Goal: Task Accomplishment & Management: Manage account settings

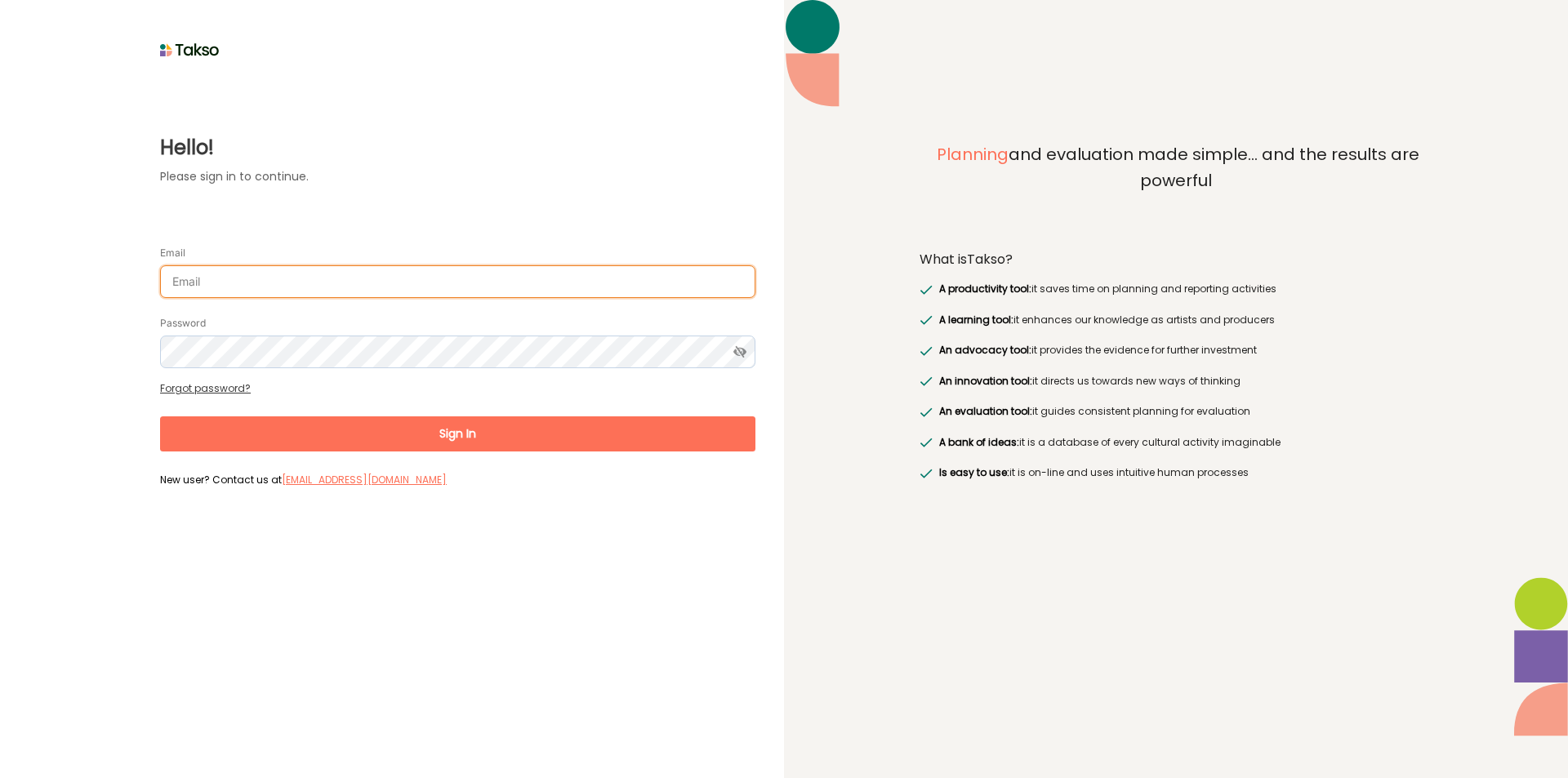
click at [211, 291] on input "Email" at bounding box center [457, 281] width 596 height 33
type input "[EMAIL_ADDRESS][DOMAIN_NAME]"
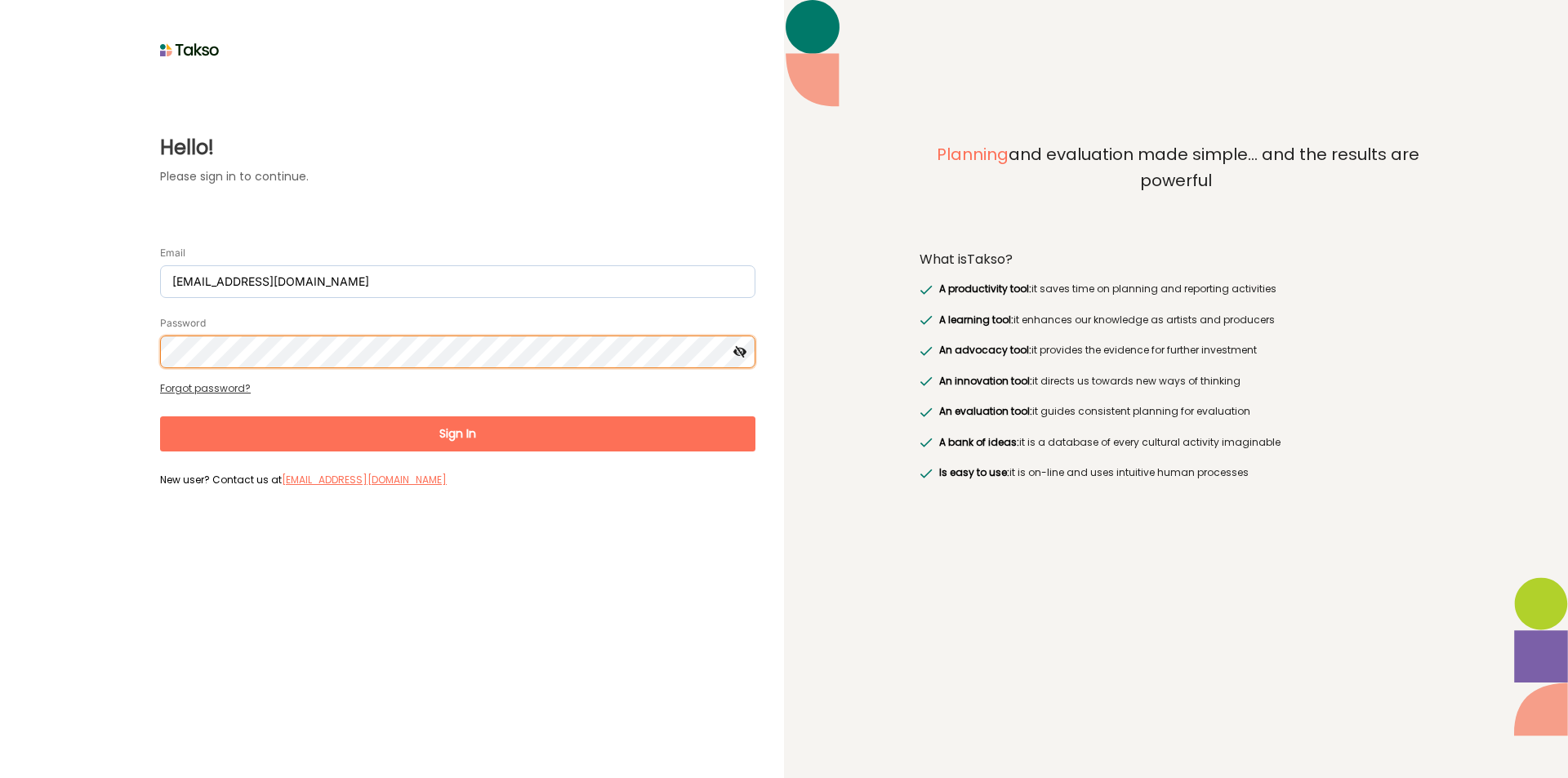
click at [160, 416] on button "Sign In" at bounding box center [457, 434] width 596 height 35
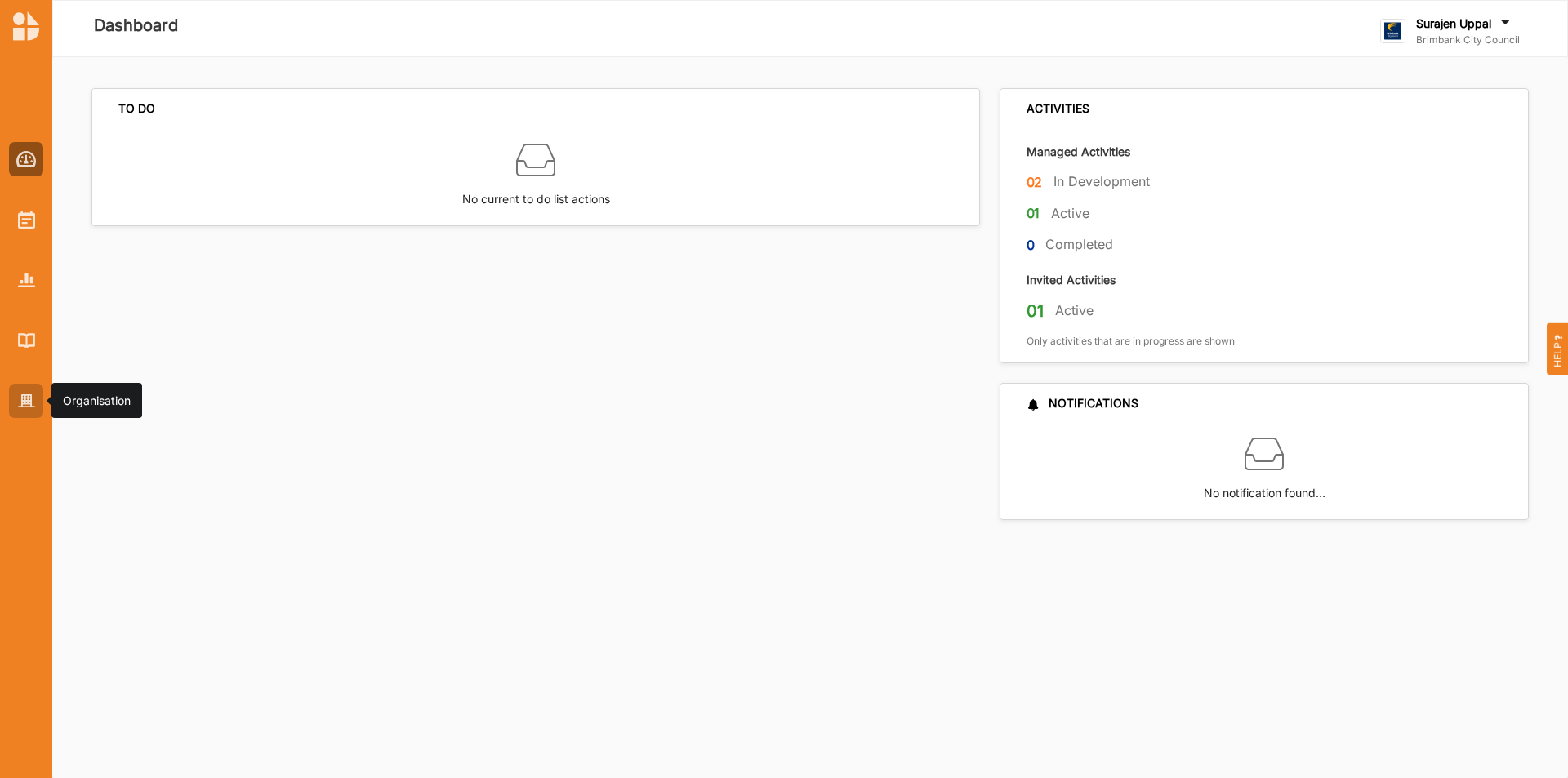
click at [28, 399] on img at bounding box center [26, 401] width 17 height 14
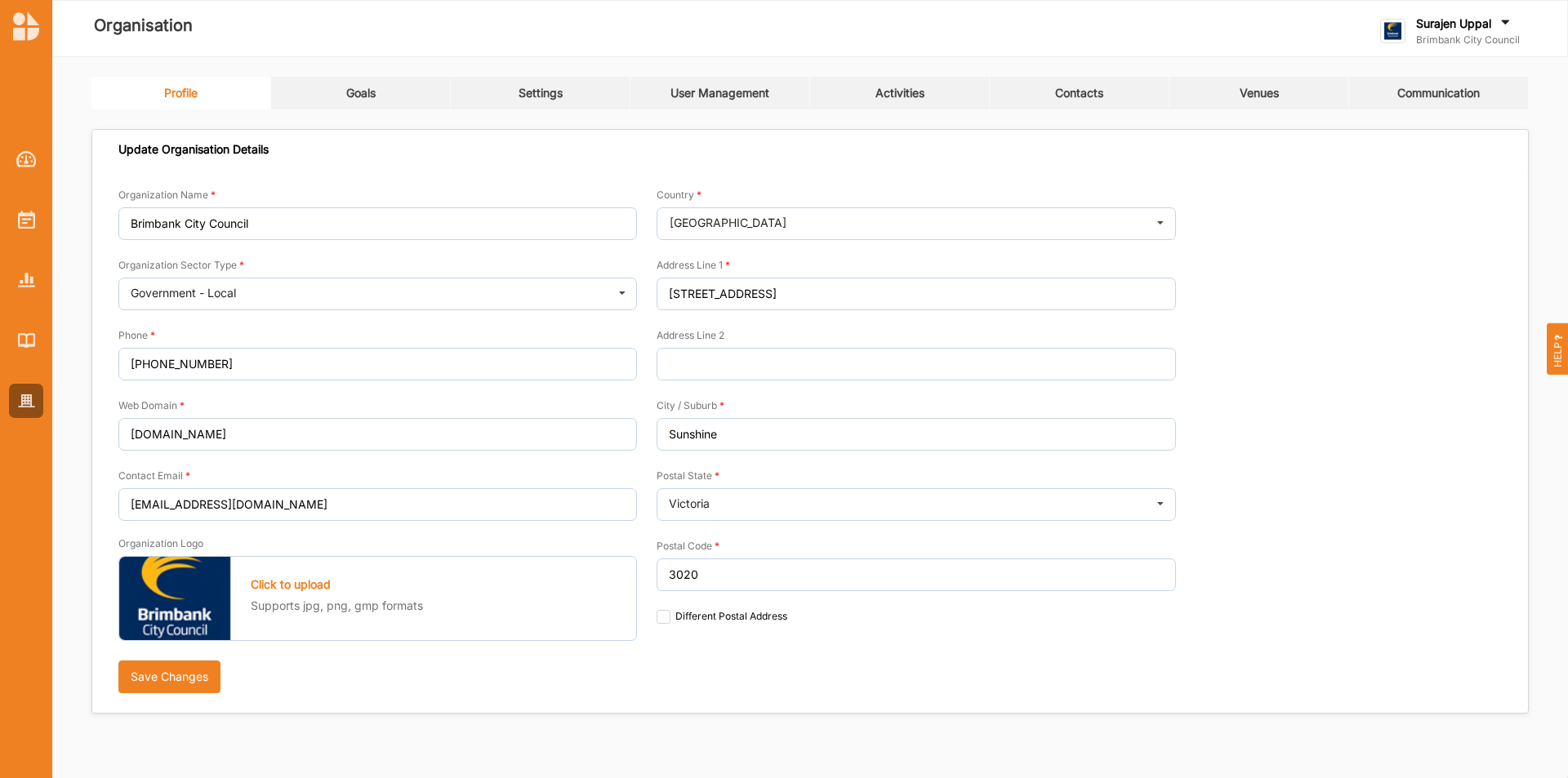
click at [895, 85] on link "Activities" at bounding box center [900, 93] width 179 height 33
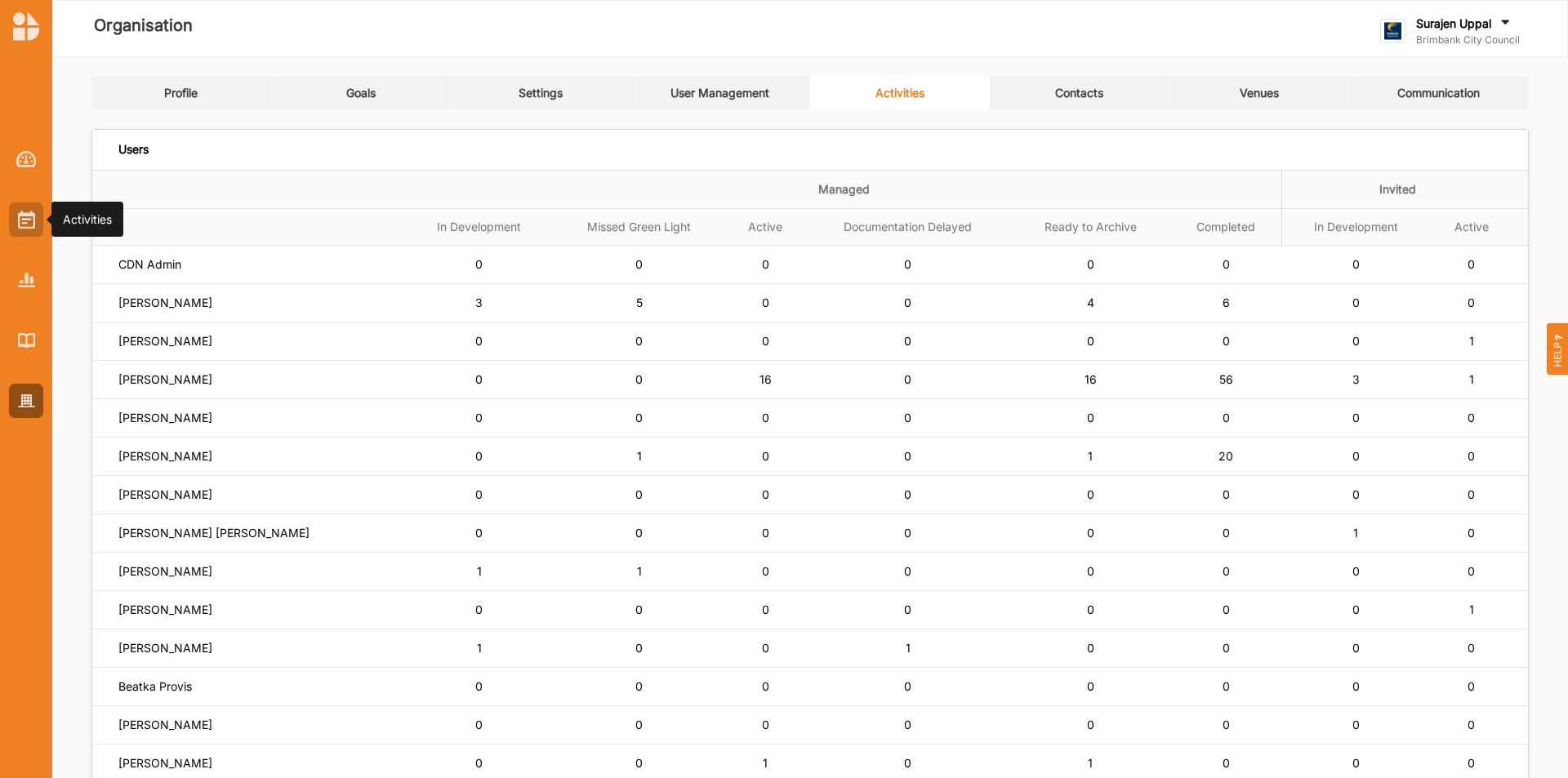
click at [26, 223] on img at bounding box center [26, 219] width 17 height 18
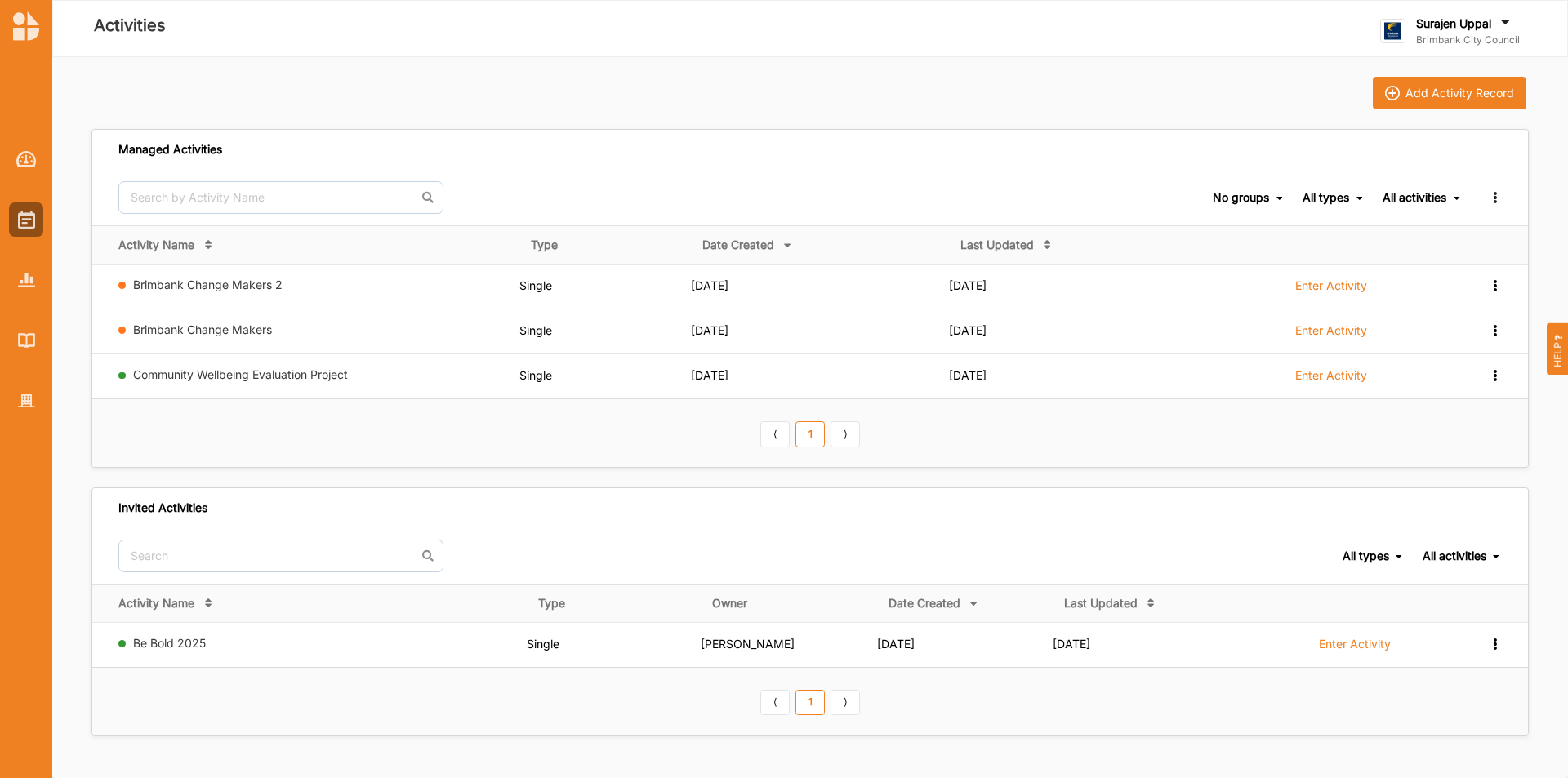
click at [47, 277] on div at bounding box center [26, 266] width 52 height 302
click at [13, 277] on div at bounding box center [26, 280] width 34 height 34
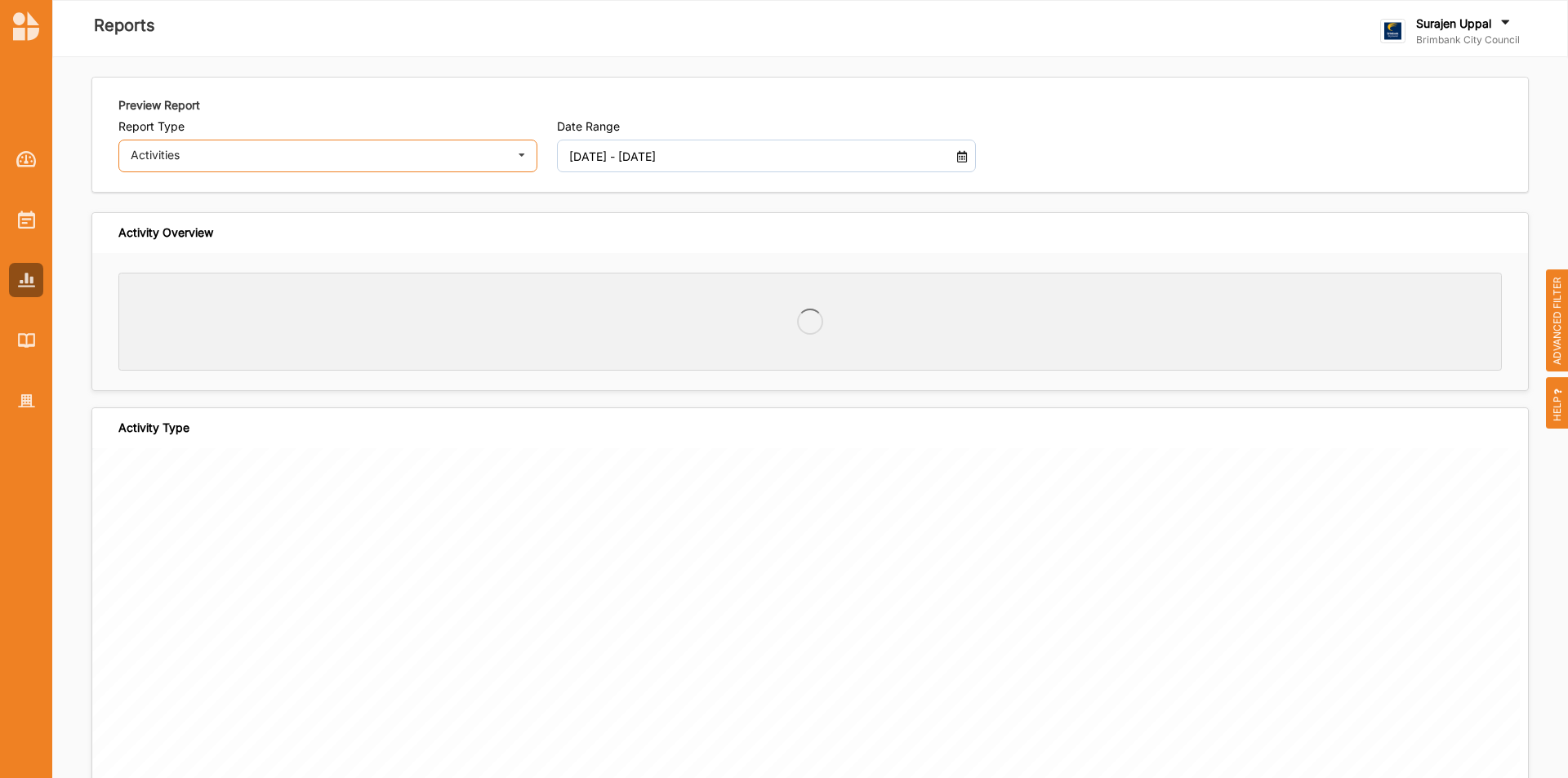
click at [392, 150] on div "Activities" at bounding box center [317, 155] width 374 height 12
click at [1561, 326] on span "ADVANCED FILTER" at bounding box center [1556, 321] width 23 height 103
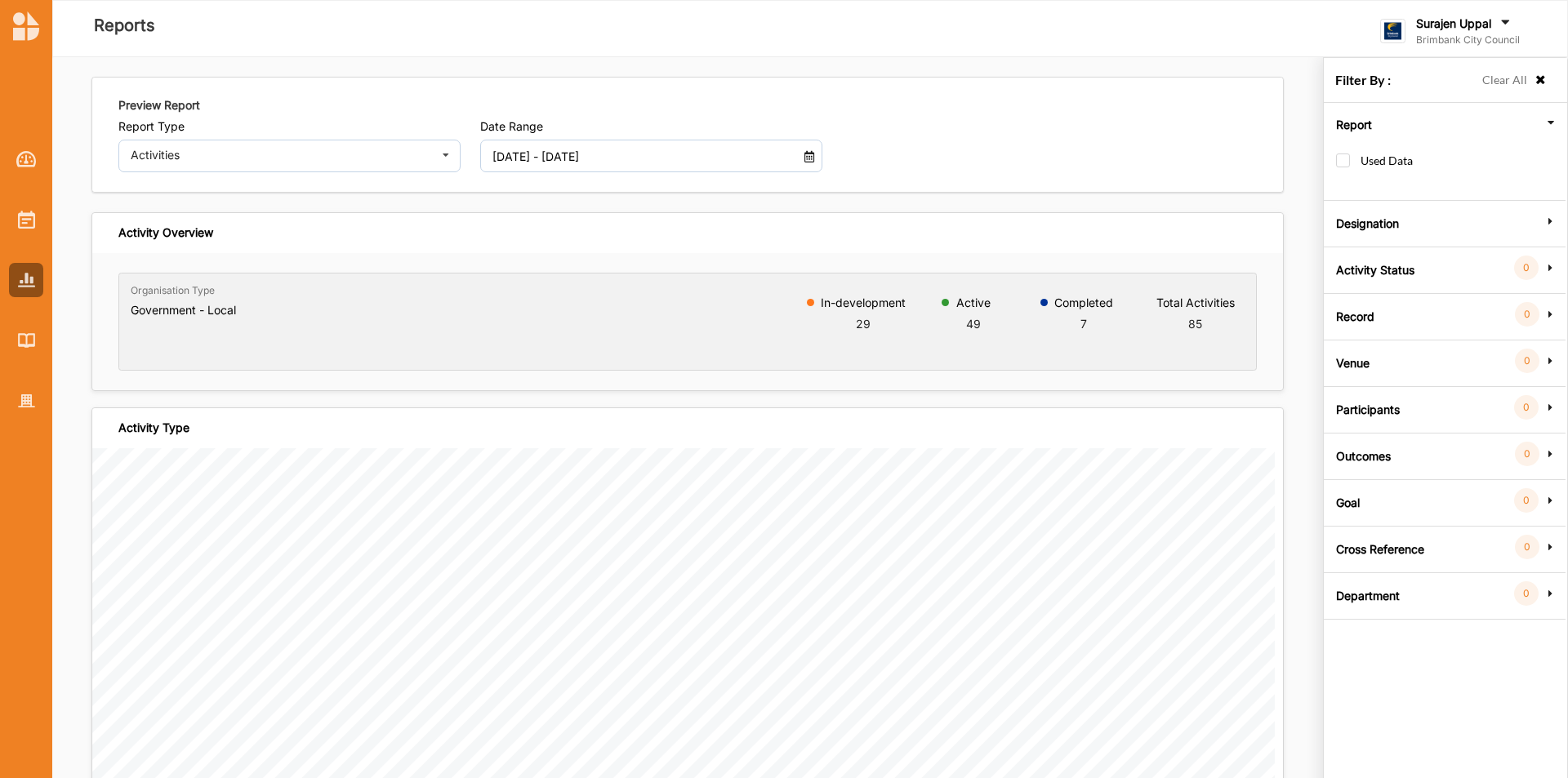
click at [1347, 498] on label "Goal" at bounding box center [1348, 500] width 23 height 49
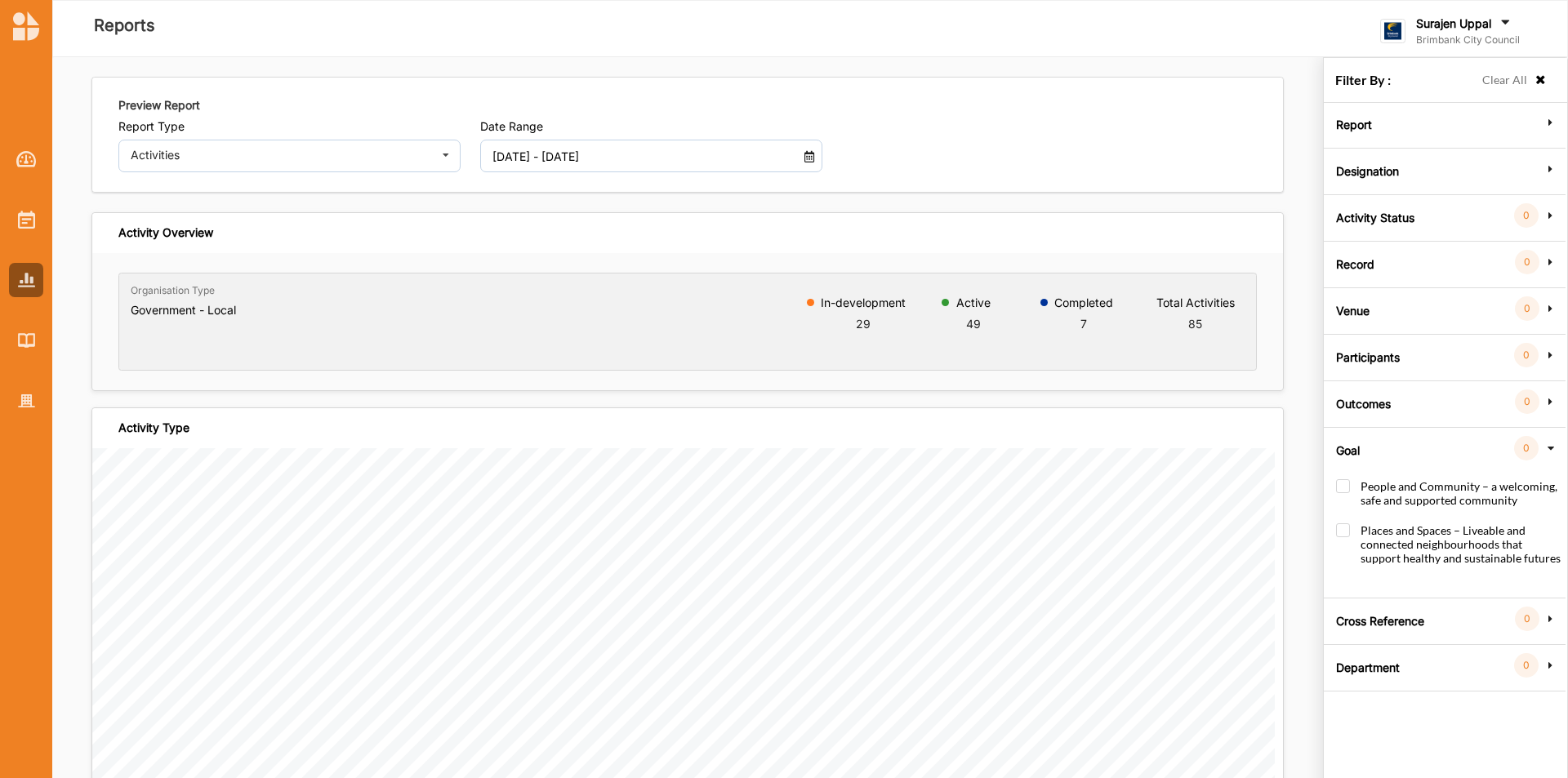
click at [1344, 441] on label "Goal" at bounding box center [1348, 448] width 23 height 49
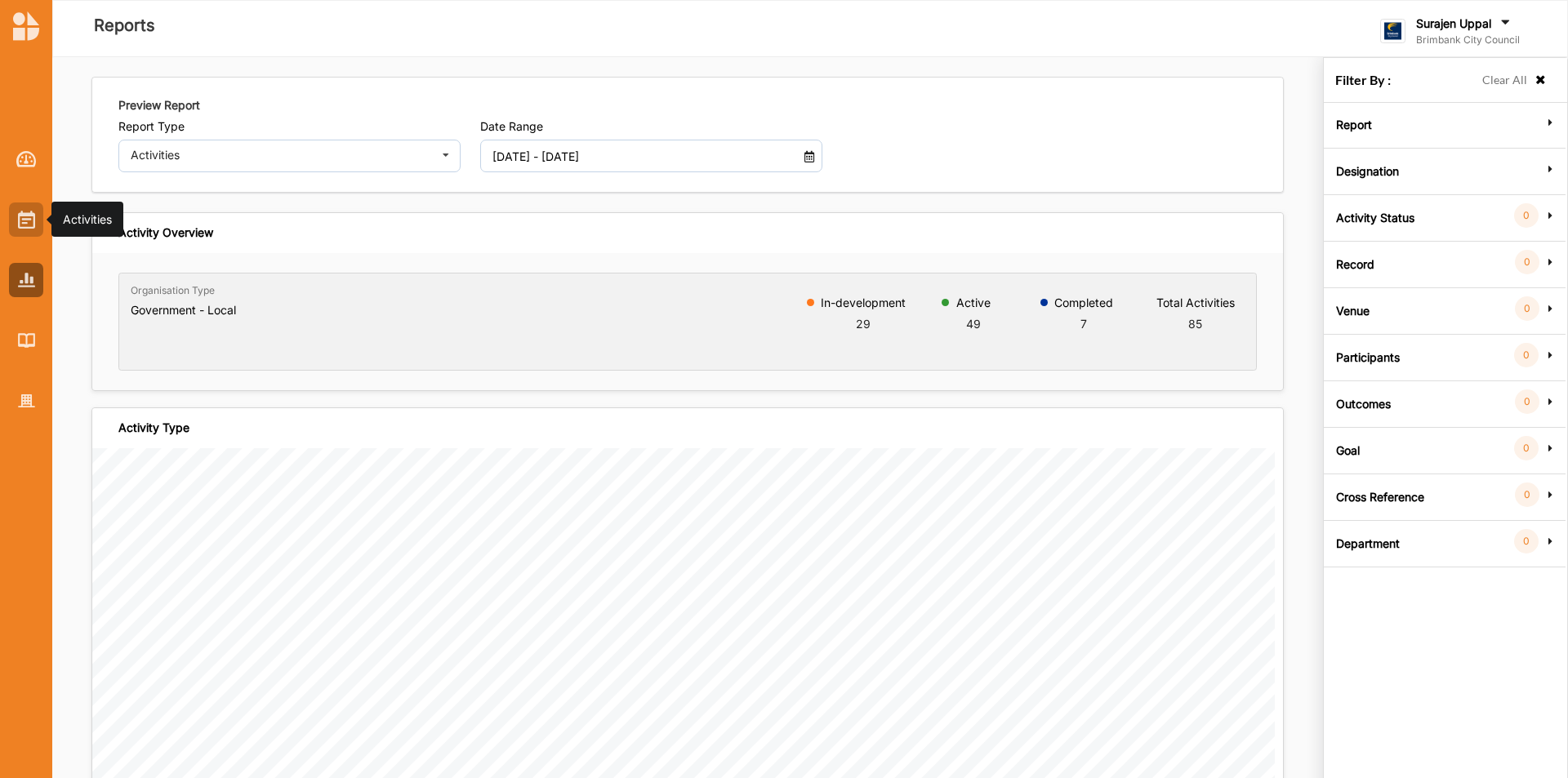
click at [23, 221] on img at bounding box center [26, 219] width 17 height 18
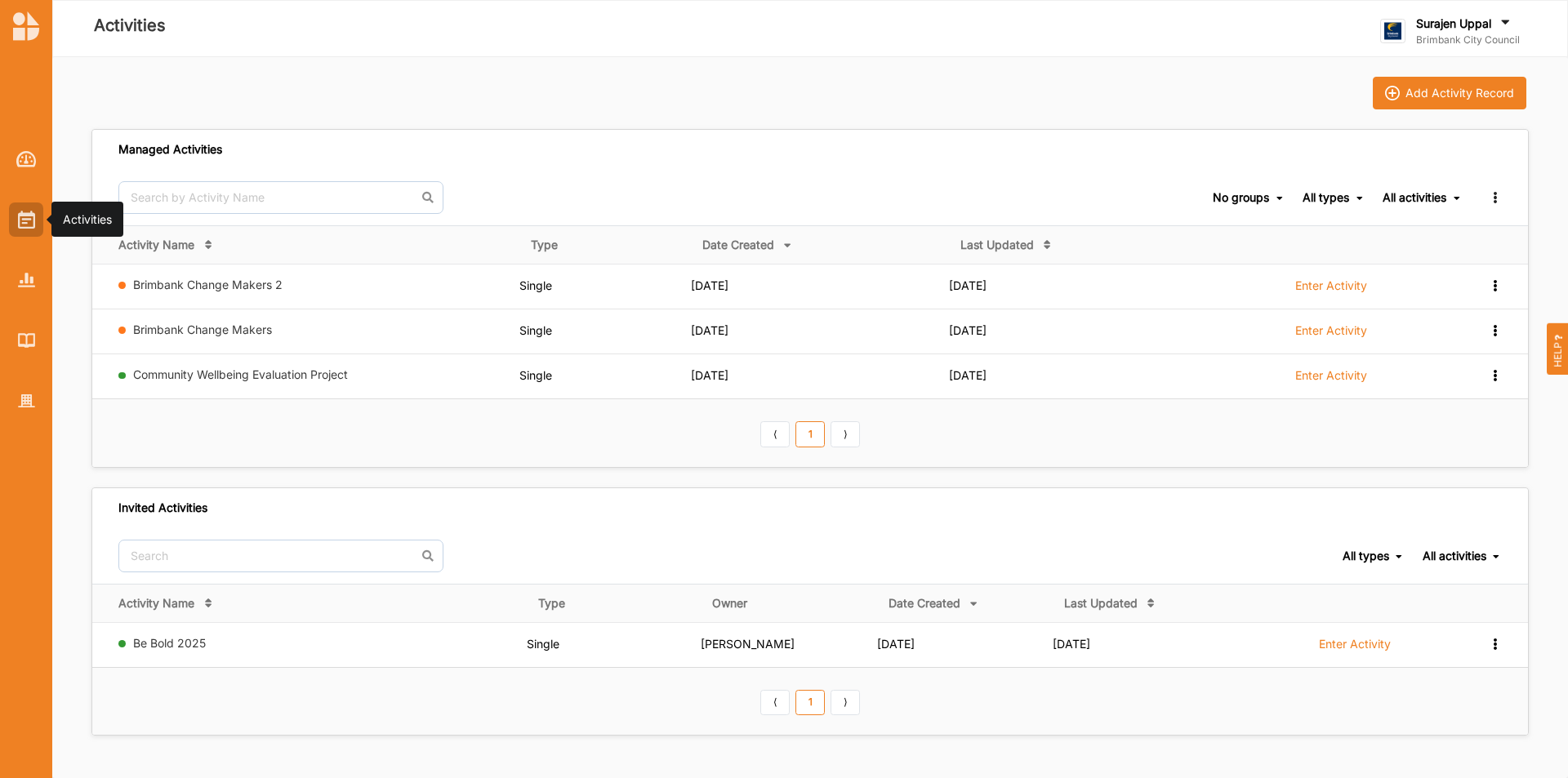
click at [23, 214] on img at bounding box center [26, 219] width 17 height 18
click at [16, 400] on div at bounding box center [26, 400] width 34 height 34
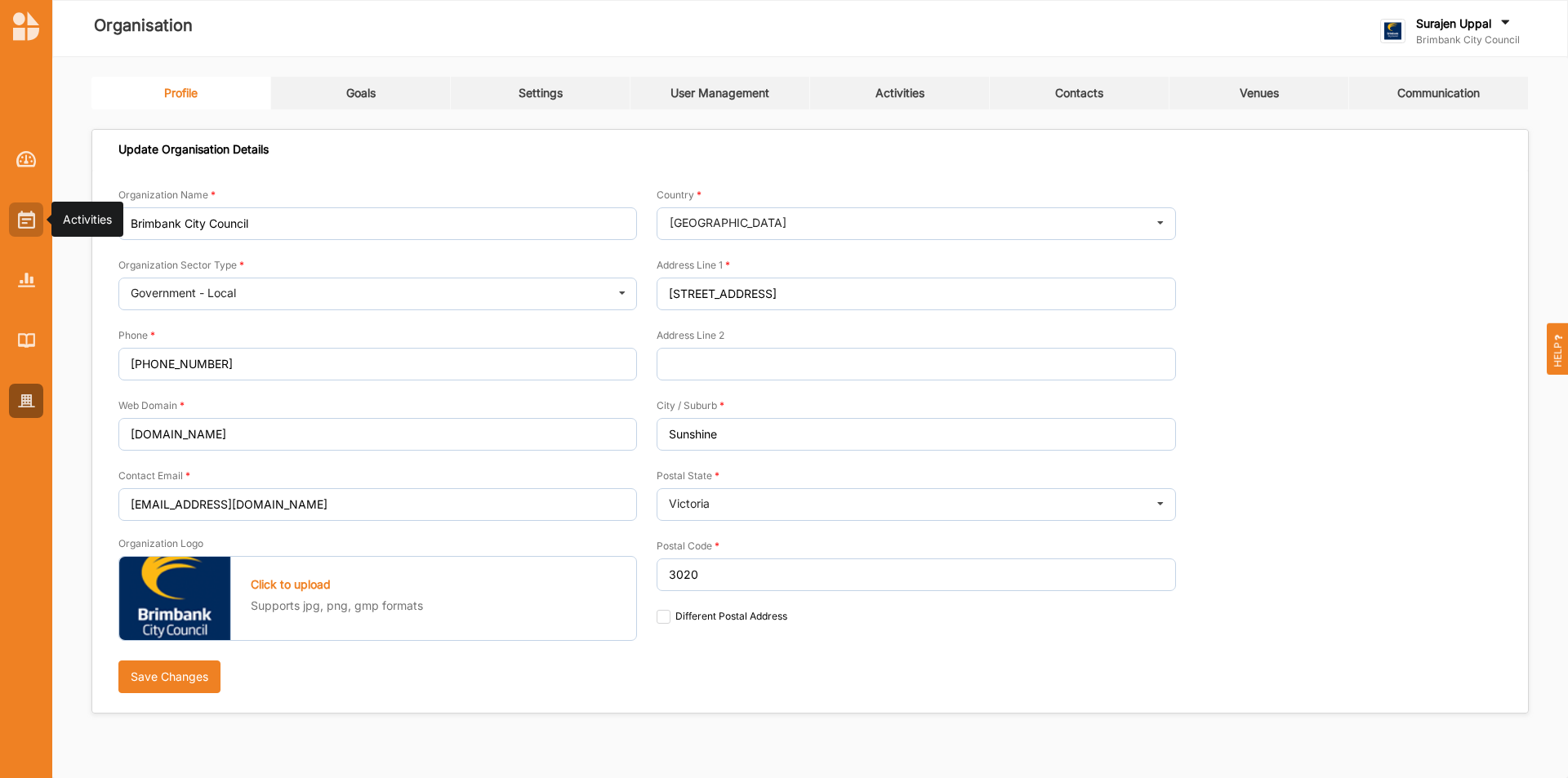
click at [16, 219] on div at bounding box center [26, 219] width 34 height 34
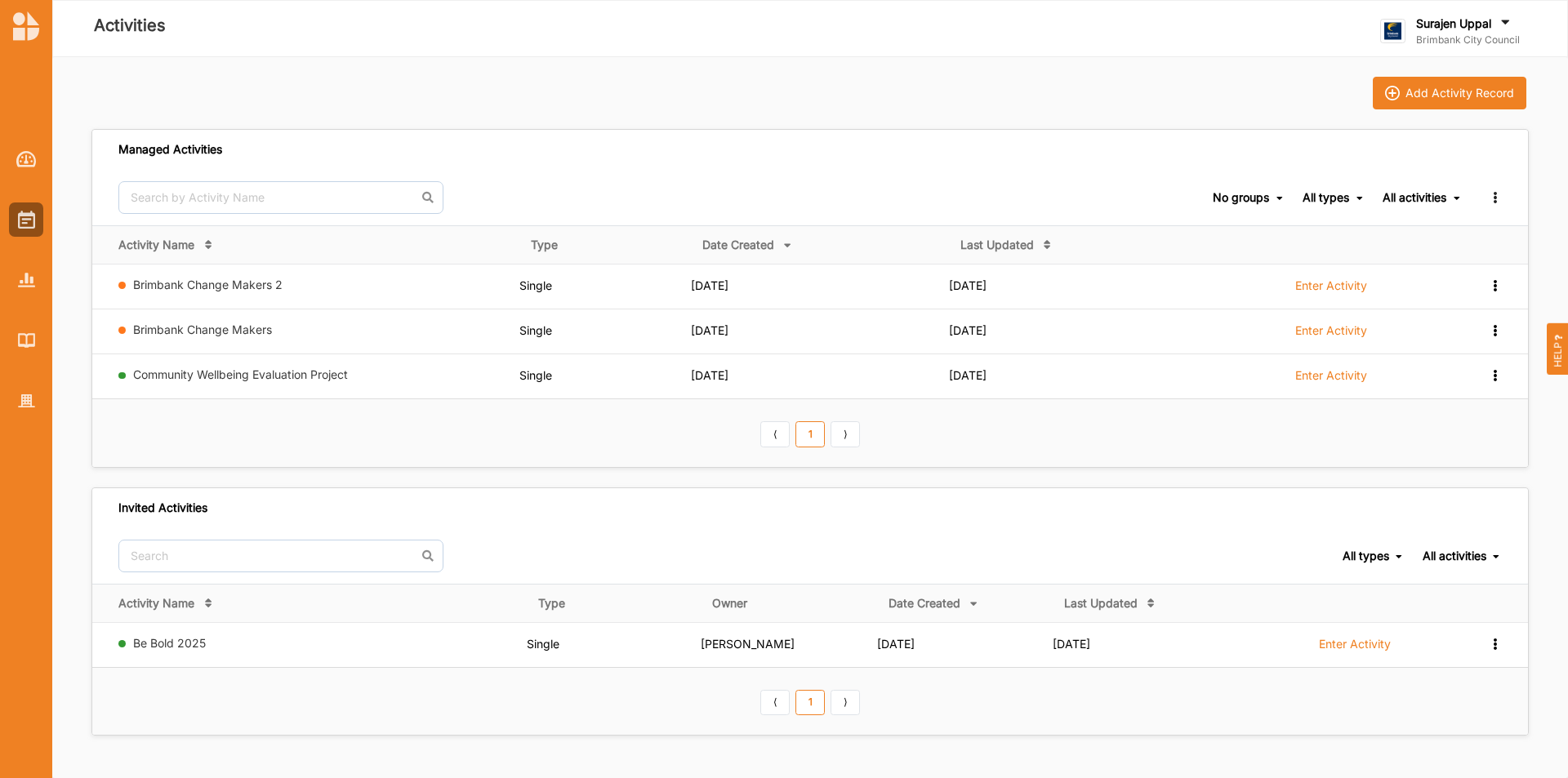
click at [1501, 39] on label "Brimbank City Council" at bounding box center [1467, 40] width 104 height 13
click at [1421, 201] on div "Log Out" at bounding box center [1465, 203] width 142 height 15
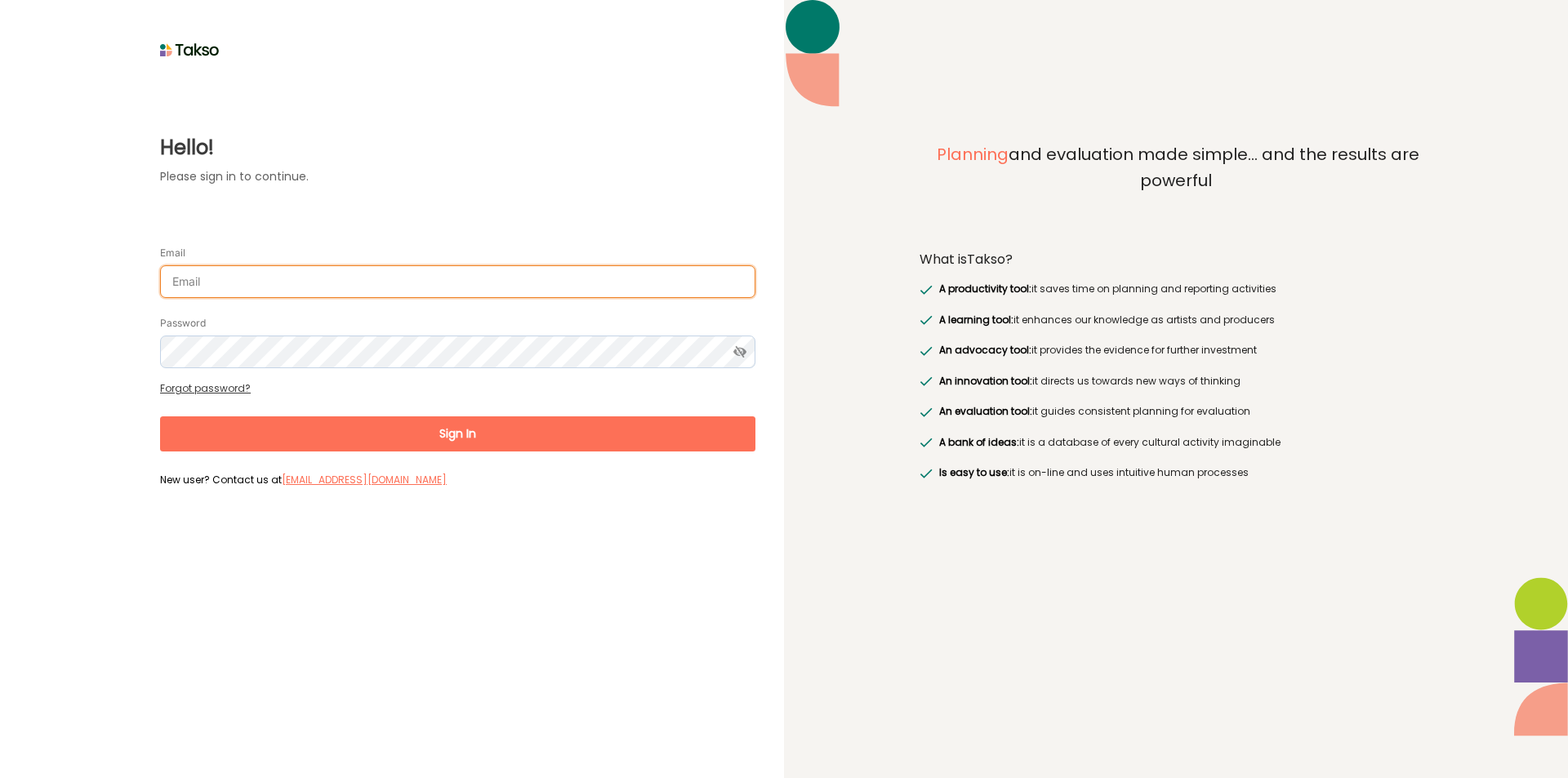
click at [346, 289] on input "Email" at bounding box center [457, 281] width 596 height 33
type input "[PERSON_NAME][EMAIL_ADDRESS][DOMAIN_NAME]"
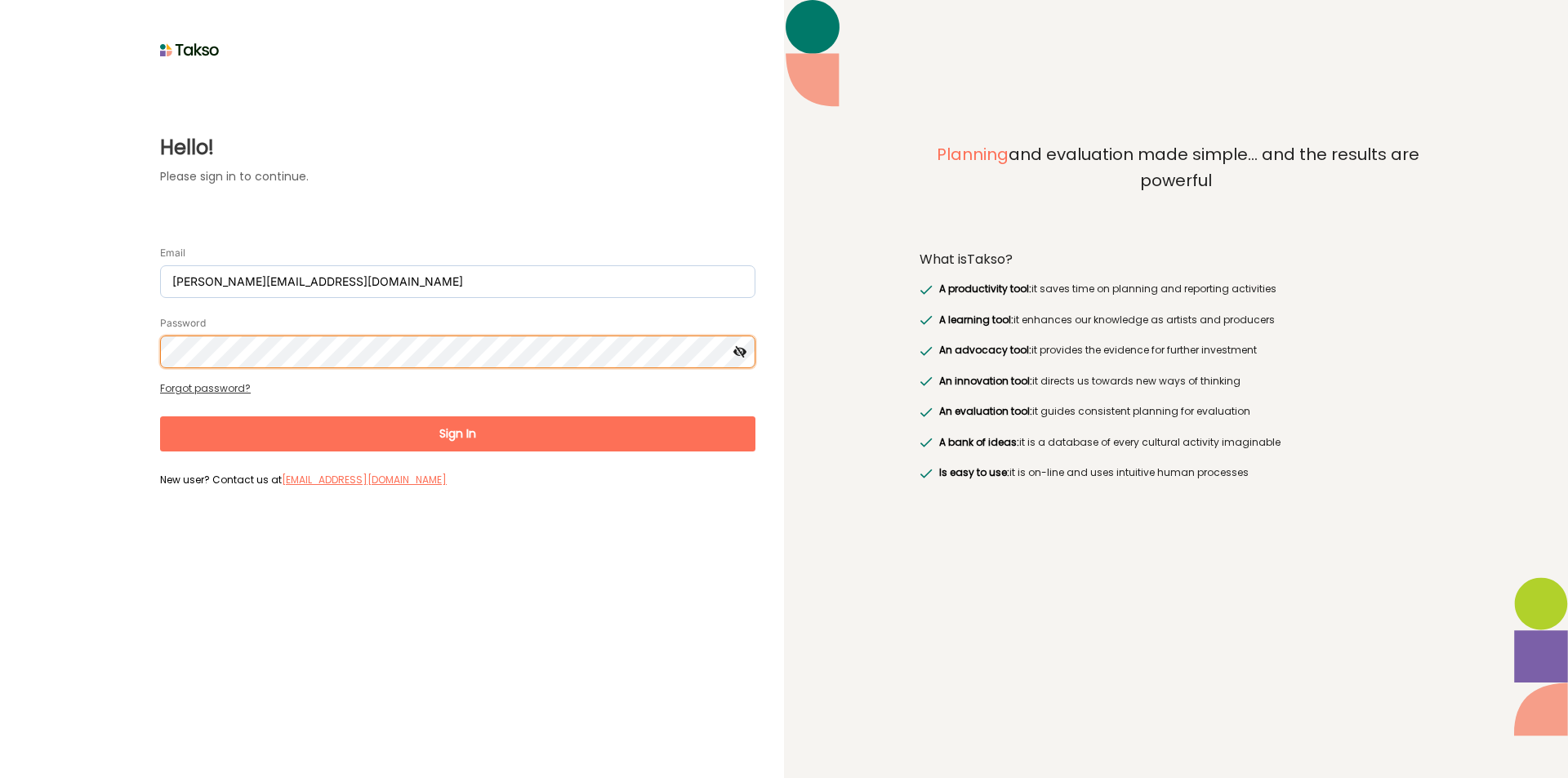
click at [160, 416] on button "Sign In" at bounding box center [457, 434] width 596 height 35
